Goal: Task Accomplishment & Management: Use online tool/utility

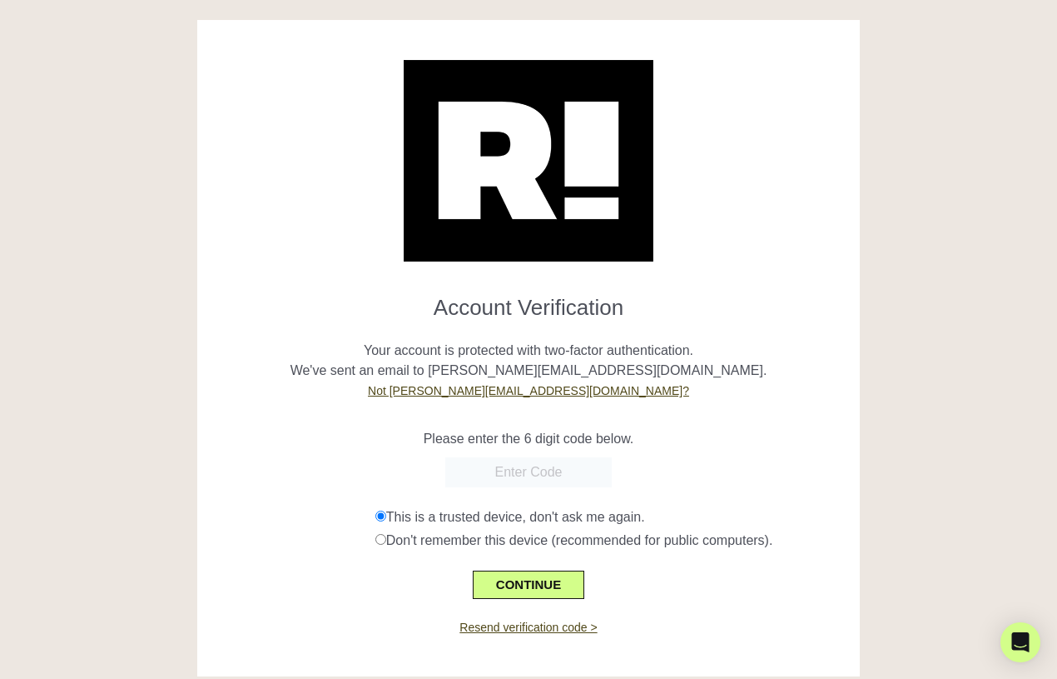
scroll to position [22, 0]
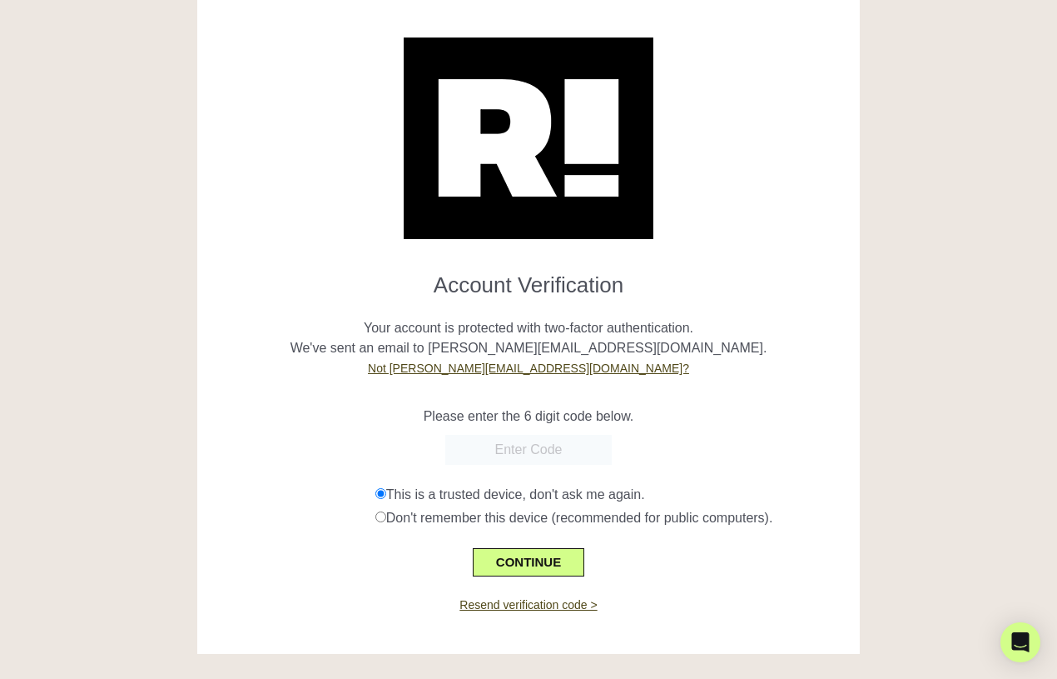
click at [535, 446] on input "text" at bounding box center [528, 450] width 167 height 30
paste input "962225"
type input "962225"
click at [393, 415] on p "Please enter the 6 digit code below." at bounding box center [529, 416] width 639 height 20
click at [540, 560] on button "CONTINUE" at bounding box center [529, 562] width 112 height 28
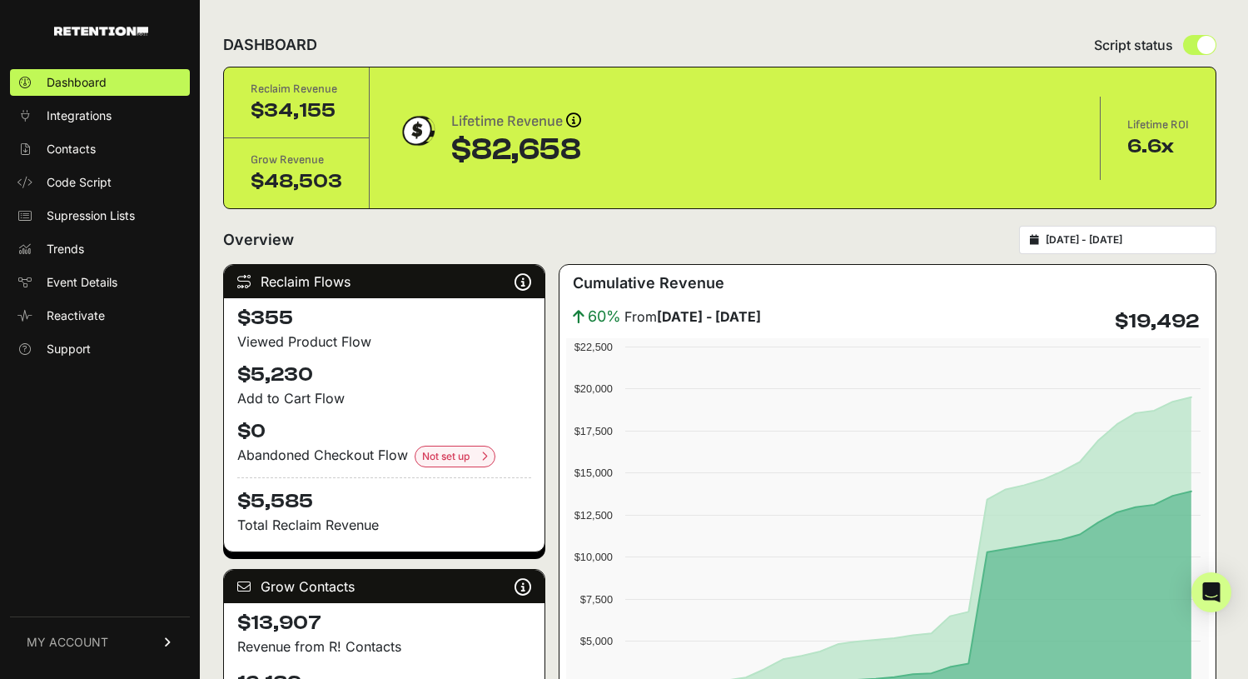
click at [1057, 231] on div "2025-08-09 - 2025-09-08" at bounding box center [1117, 240] width 197 height 28
click at [1057, 238] on input "2025-08-09 - 2025-09-08" at bounding box center [1126, 239] width 160 height 13
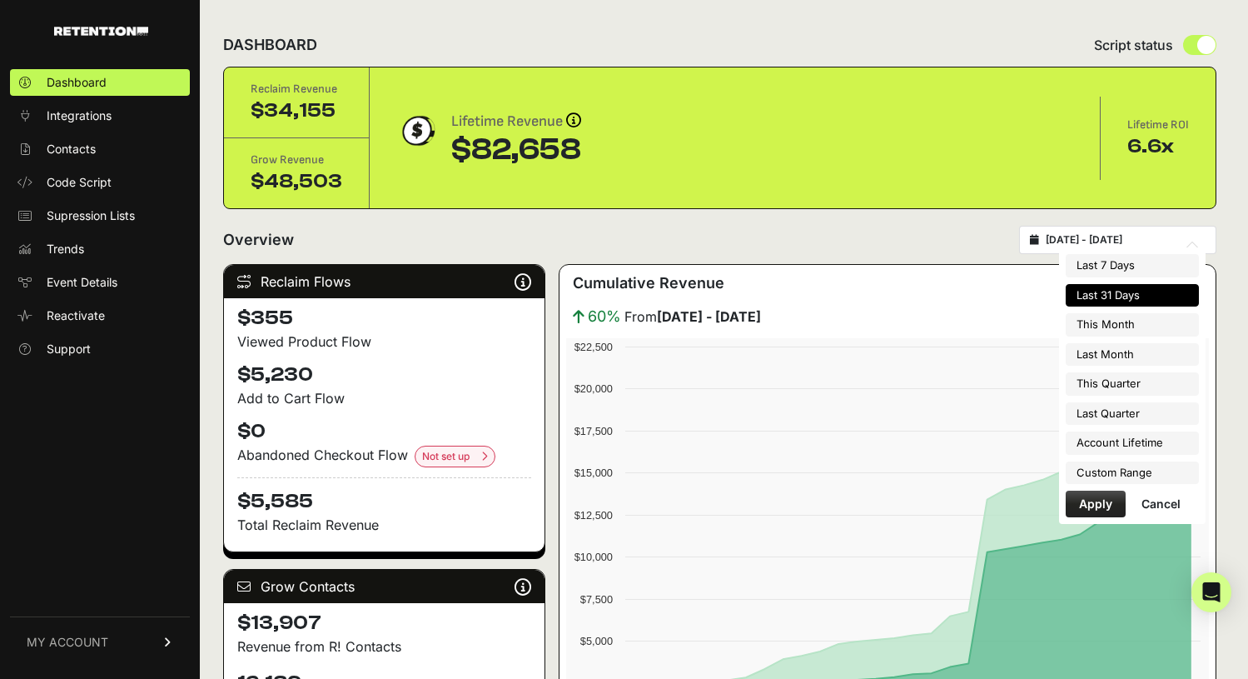
click at [962, 228] on div "Overview 2025-08-09 - 2025-09-08" at bounding box center [719, 240] width 993 height 28
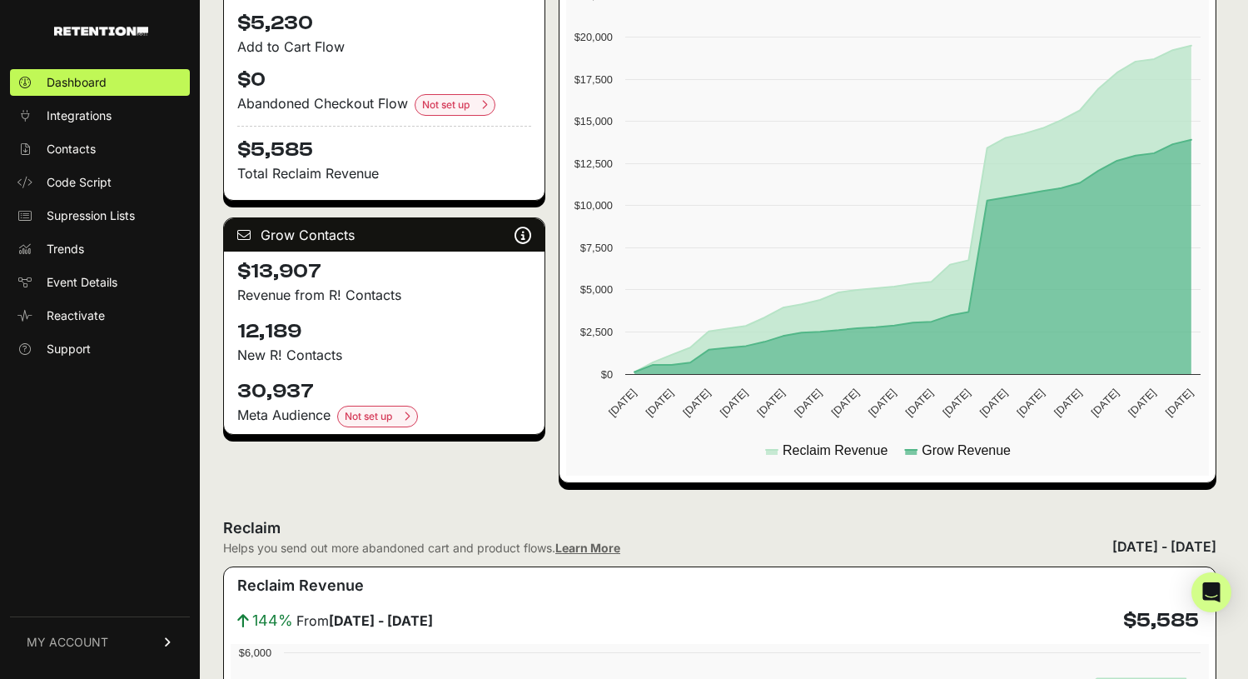
scroll to position [347, 0]
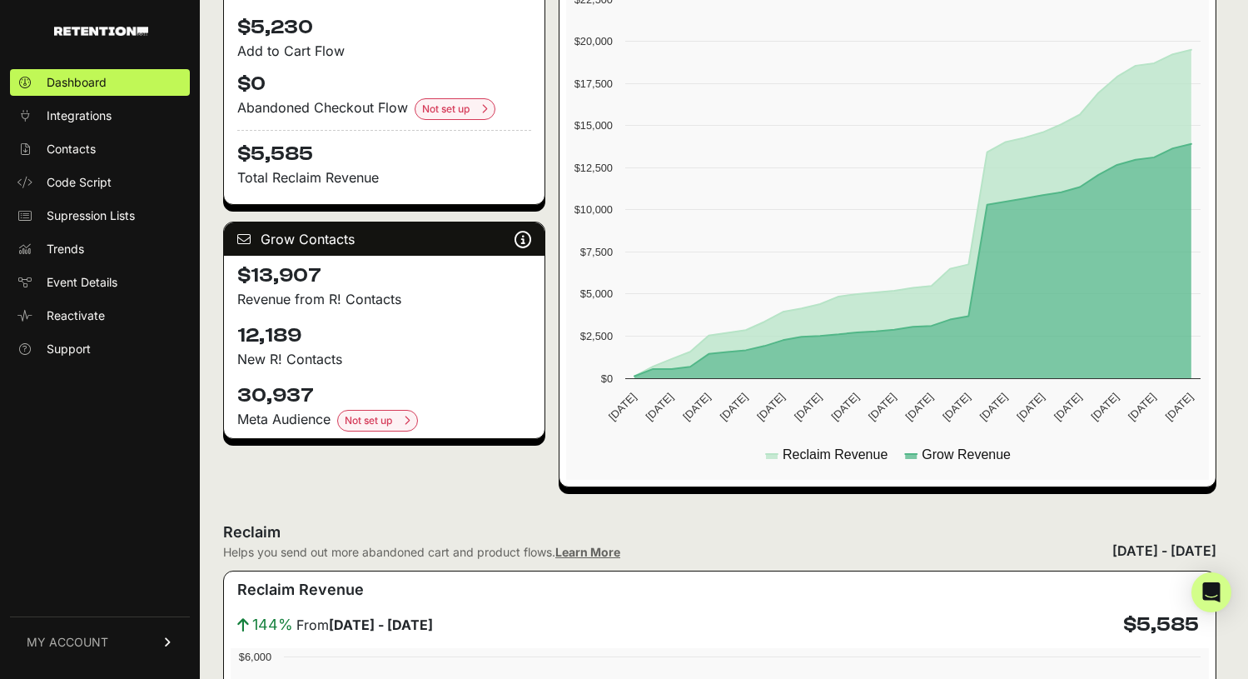
drag, startPoint x: 233, startPoint y: 415, endPoint x: 331, endPoint y: 415, distance: 97.4
click at [331, 415] on div "30,937 Meta Audience Not set up Set up Meta Audiences Elevate your meta ad game…" at bounding box center [384, 406] width 321 height 62
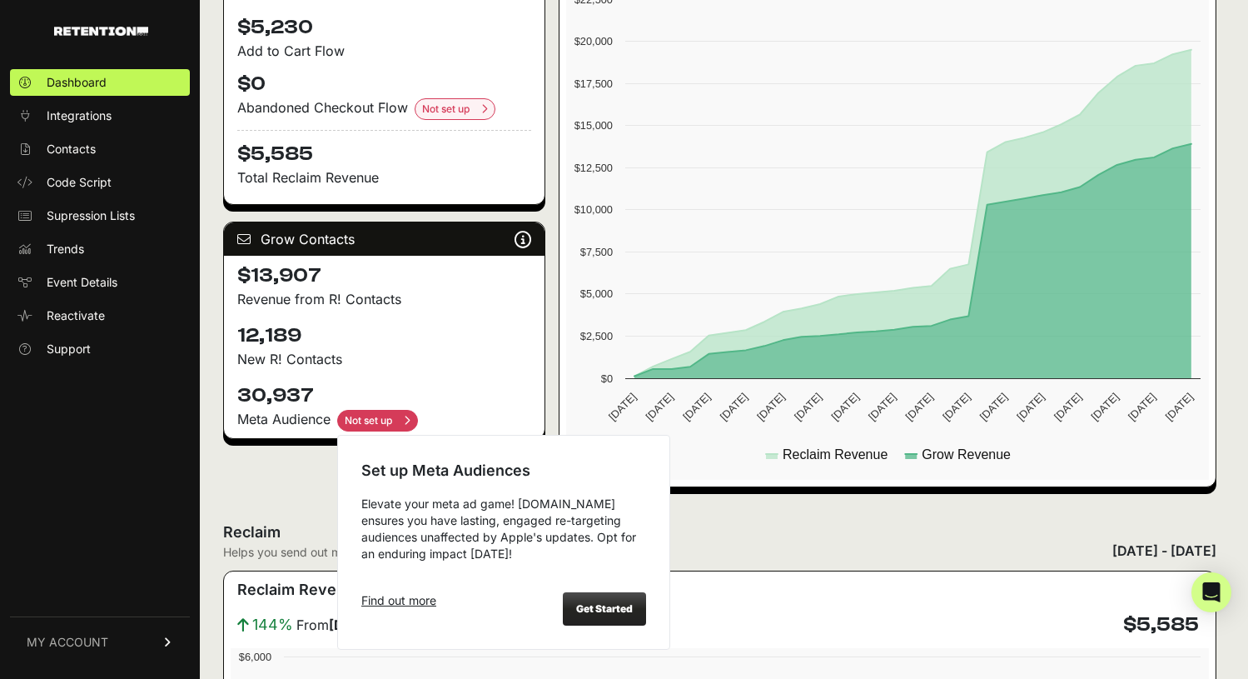
click at [353, 415] on input "checkbox" at bounding box center [377, 421] width 81 height 22
checkbox input "true"
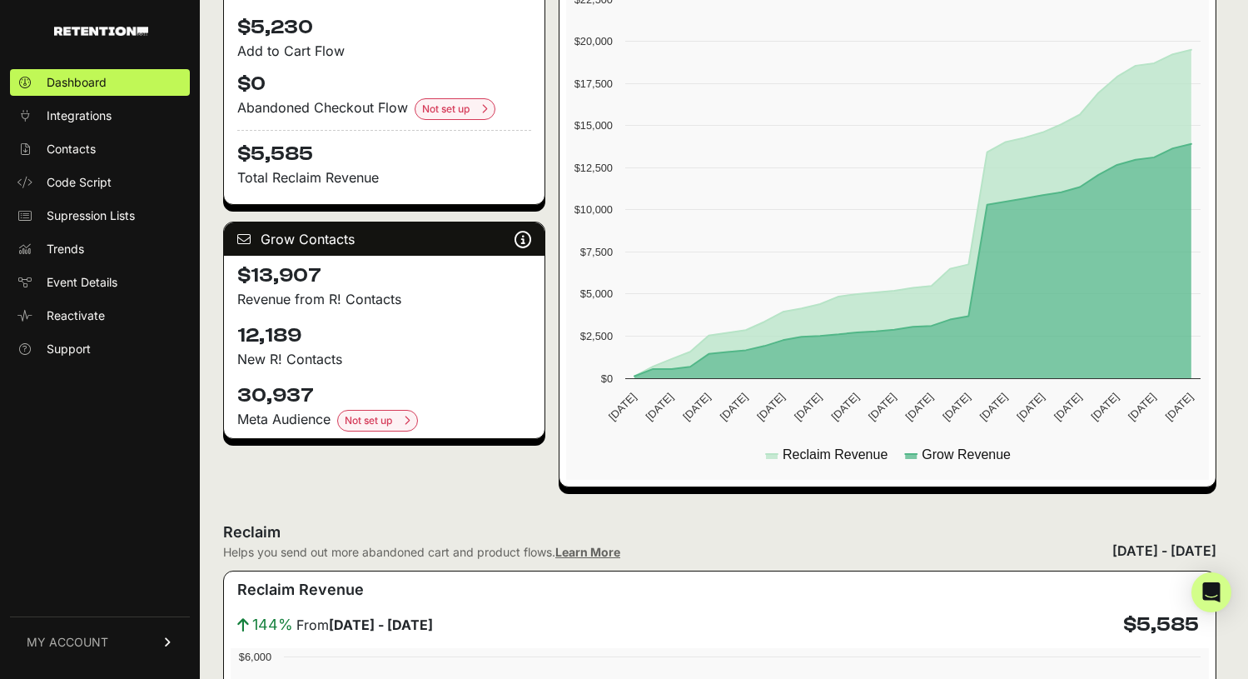
click at [300, 422] on div "Meta Audience Not set up Set up Meta Audiences Elevate your meta ad game! Reten…" at bounding box center [384, 420] width 294 height 22
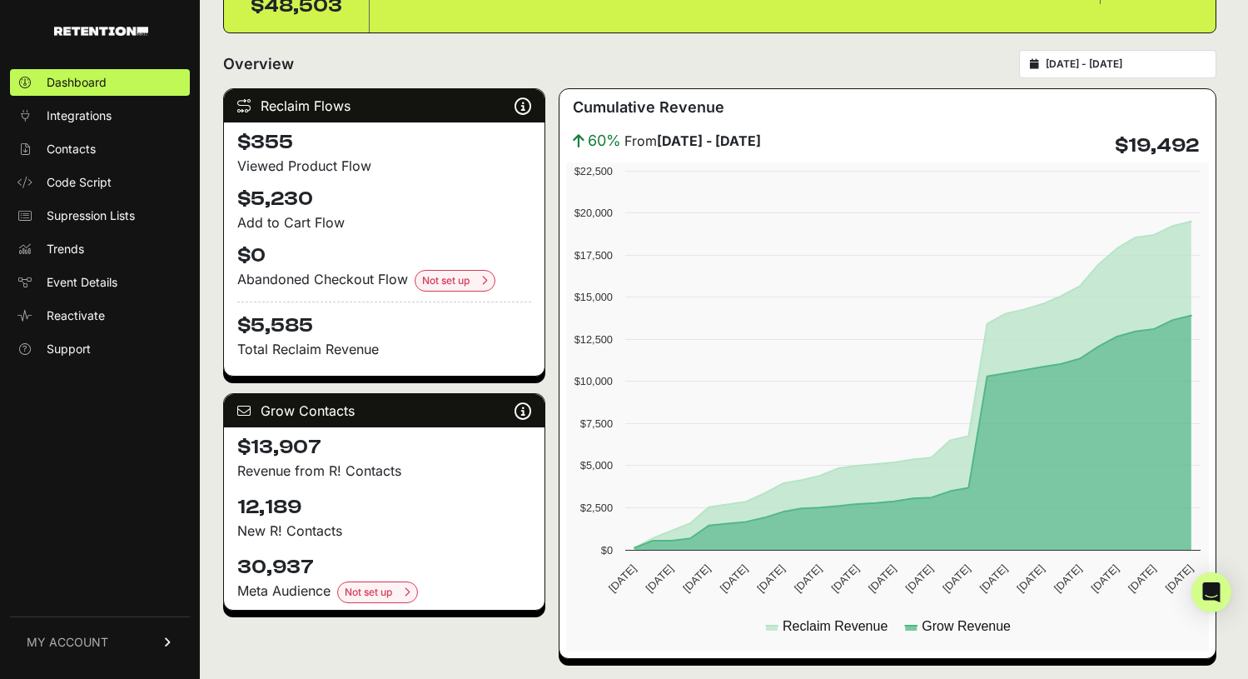
scroll to position [0, 0]
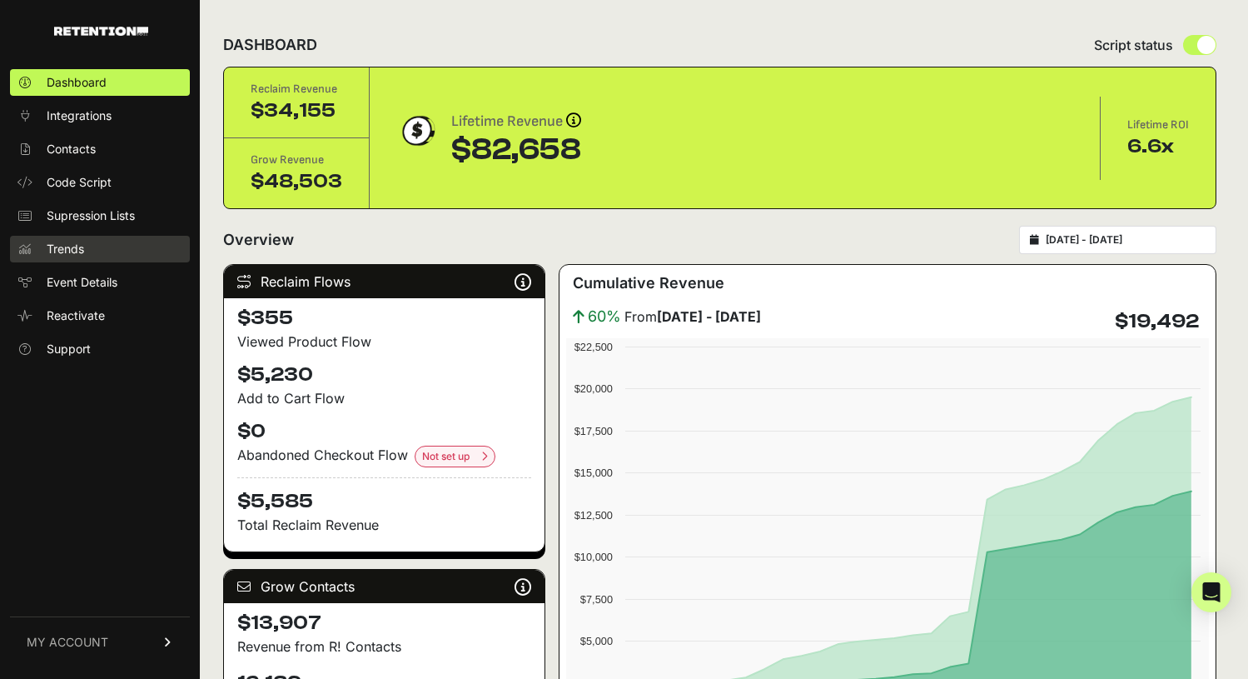
click at [152, 248] on link "Trends" at bounding box center [100, 249] width 180 height 27
